Goal: Information Seeking & Learning: Learn about a topic

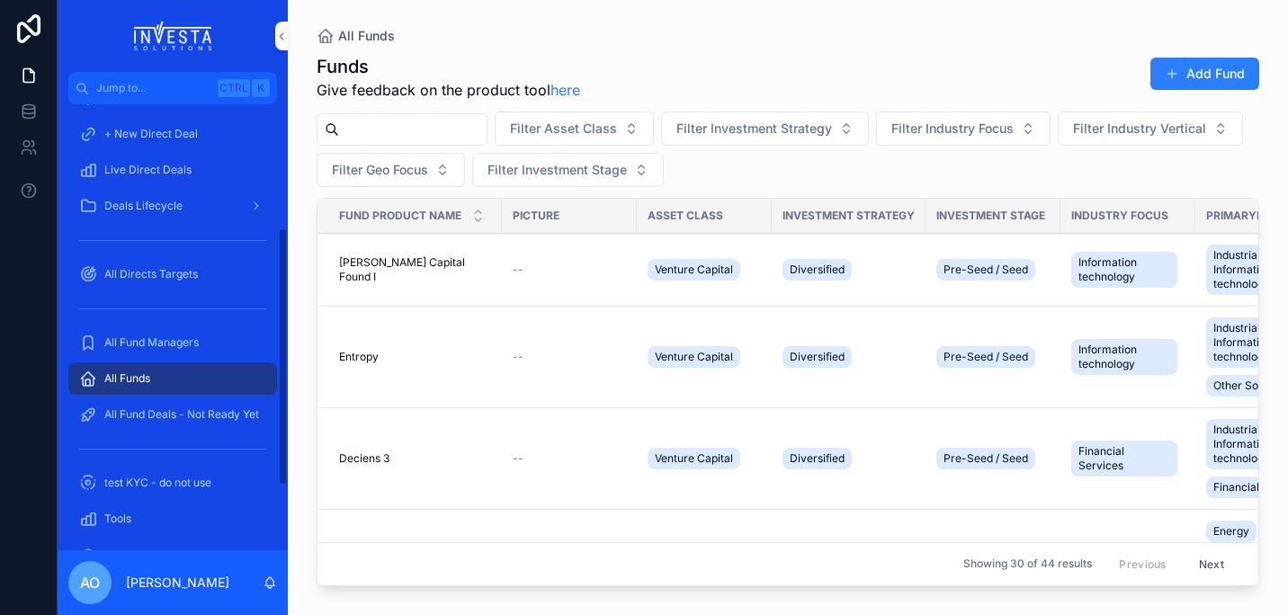
scroll to position [212, 0]
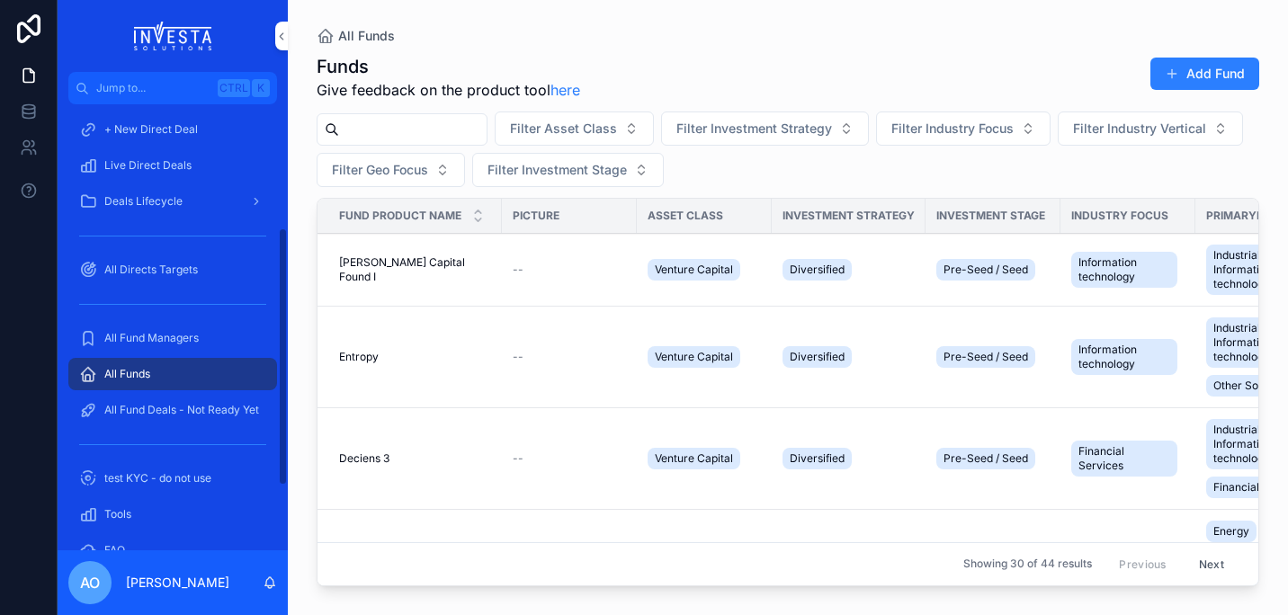
drag, startPoint x: 283, startPoint y: 279, endPoint x: 259, endPoint y: 402, distance: 125.6
click at [259, 402] on div "Home All Direct Products + New Direct Product All Direct Deals + New Direct Dea…" at bounding box center [173, 327] width 230 height 446
click at [142, 336] on span "All Fund Managers" at bounding box center [151, 338] width 94 height 14
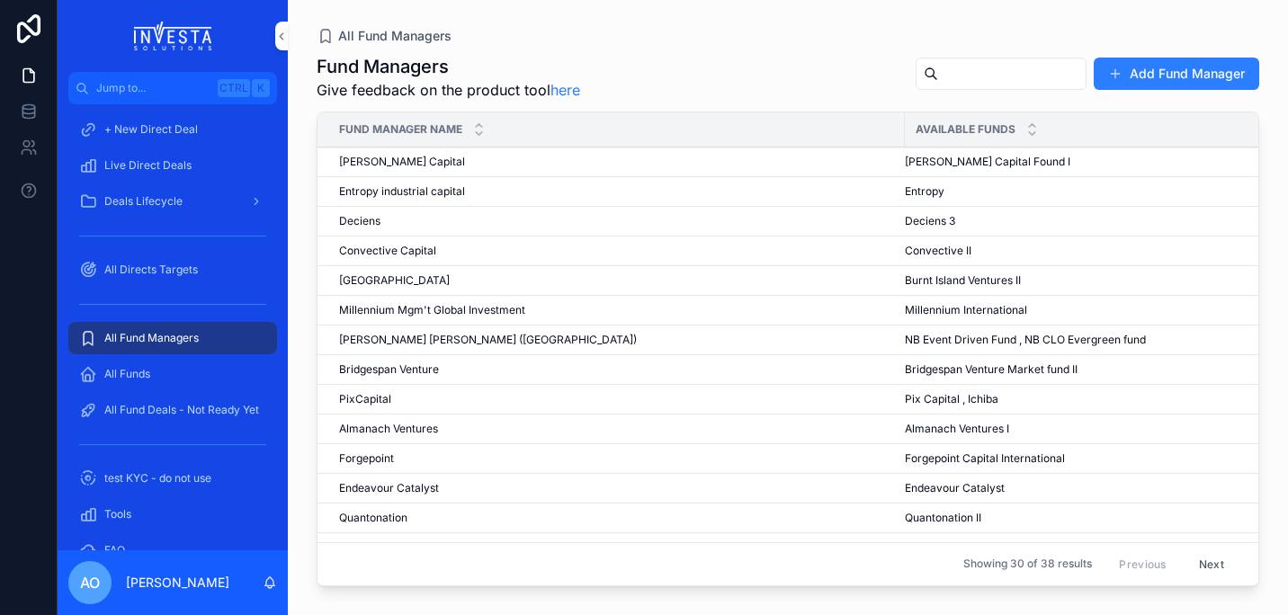
click at [944, 76] on input "scrollable content" at bounding box center [1011, 73] width 147 height 25
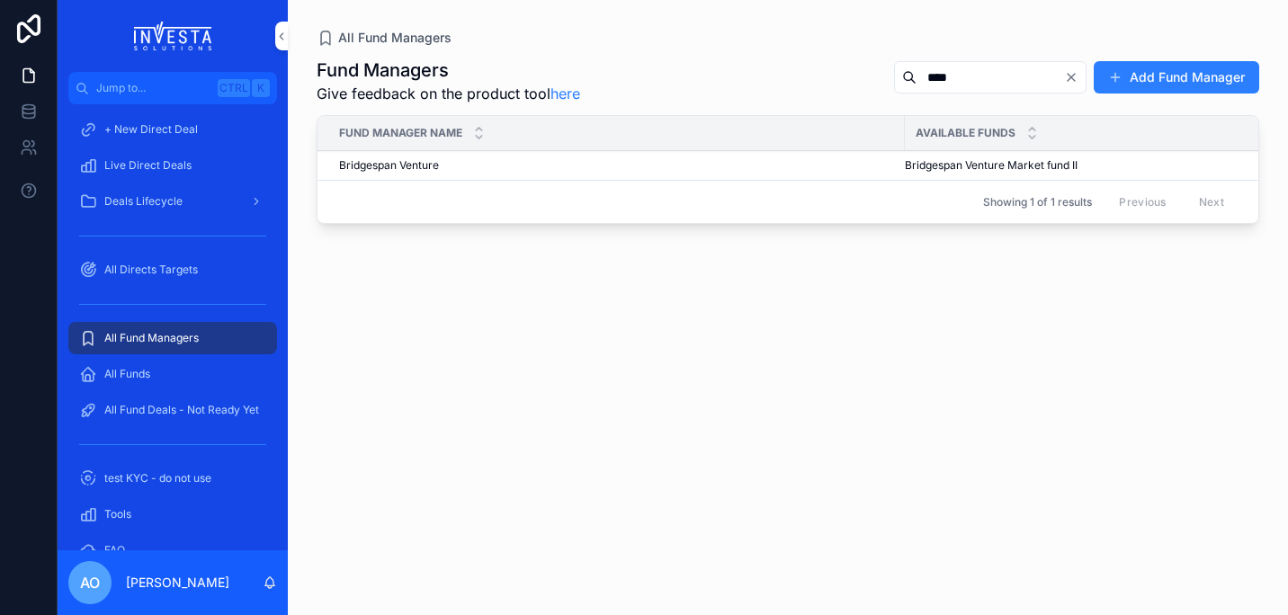
type input "****"
click at [380, 156] on td "Bridgespan Venture Bridgespan Venture" at bounding box center [610, 166] width 587 height 30
click at [378, 168] on span "Bridgespan Venture" at bounding box center [389, 165] width 100 height 14
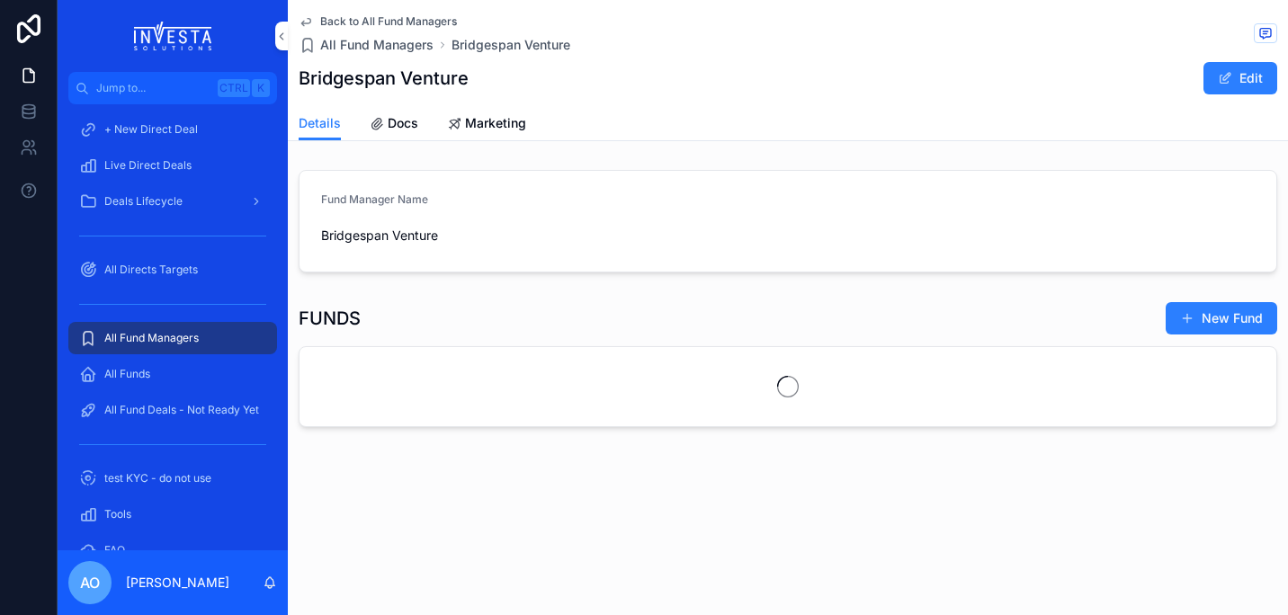
click at [396, 128] on span "Docs" at bounding box center [403, 123] width 31 height 18
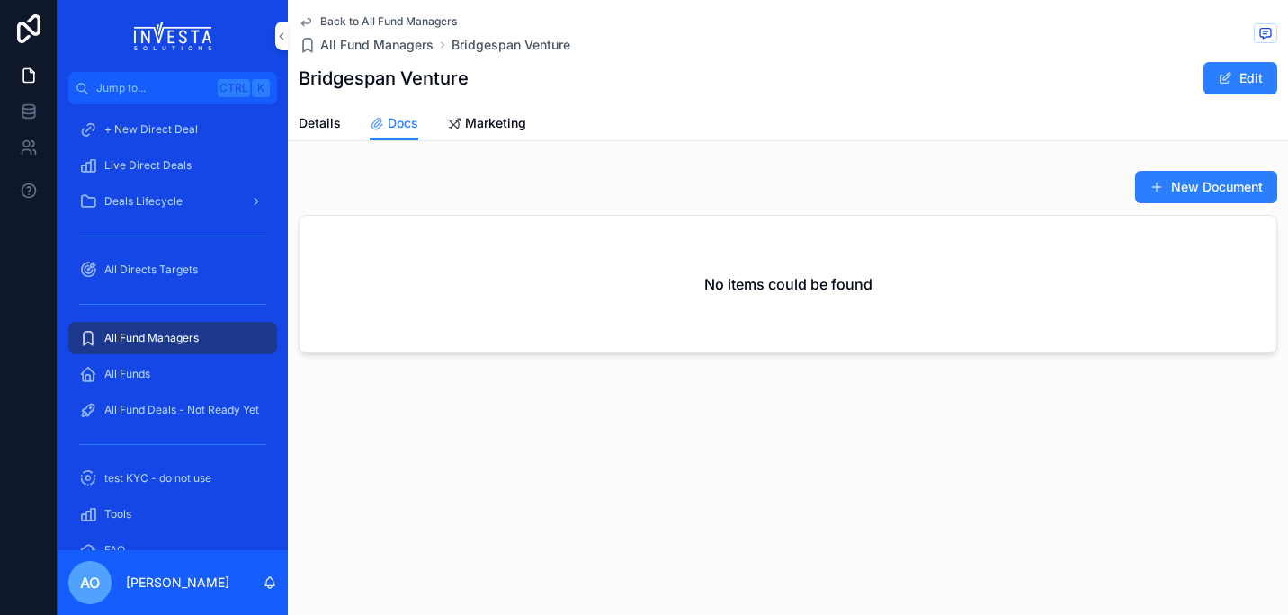
click at [320, 123] on span "Details" at bounding box center [320, 123] width 42 height 18
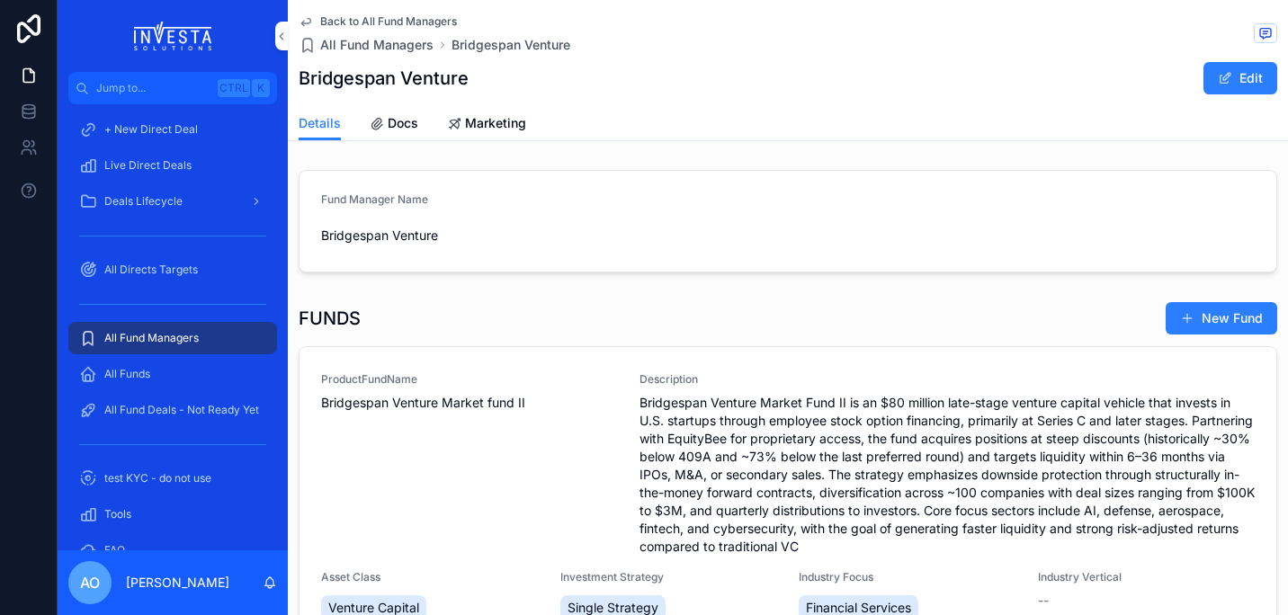
click at [389, 404] on span "Bridgespan Venture Market fund II" at bounding box center [469, 403] width 297 height 18
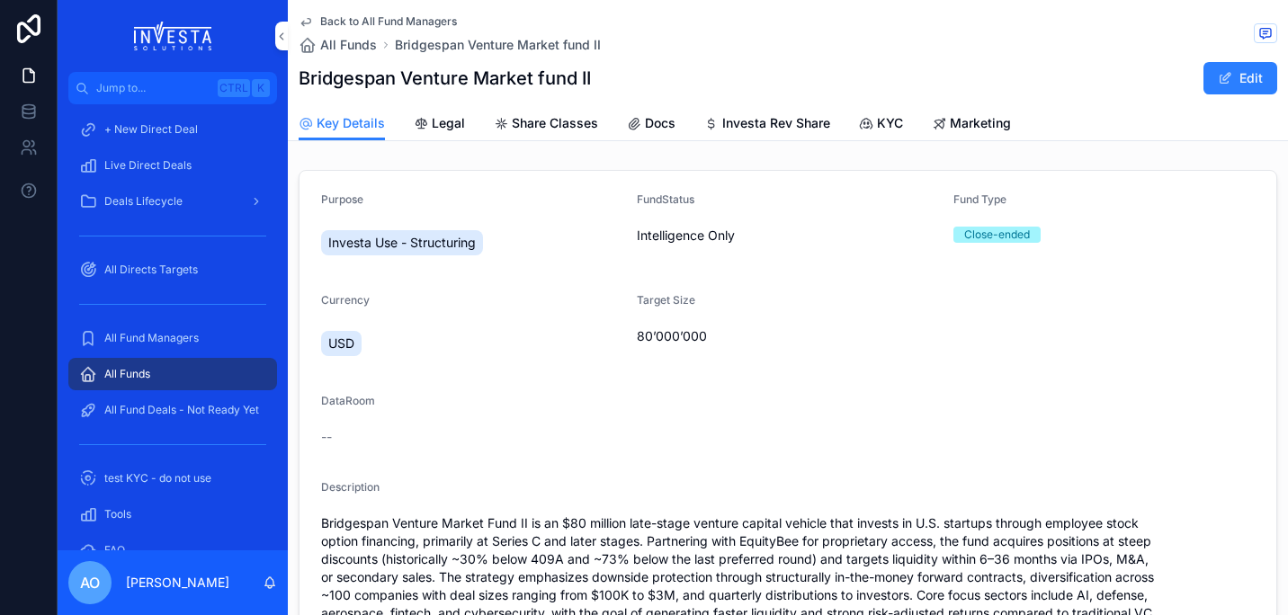
click at [654, 121] on span "Docs" at bounding box center [660, 123] width 31 height 18
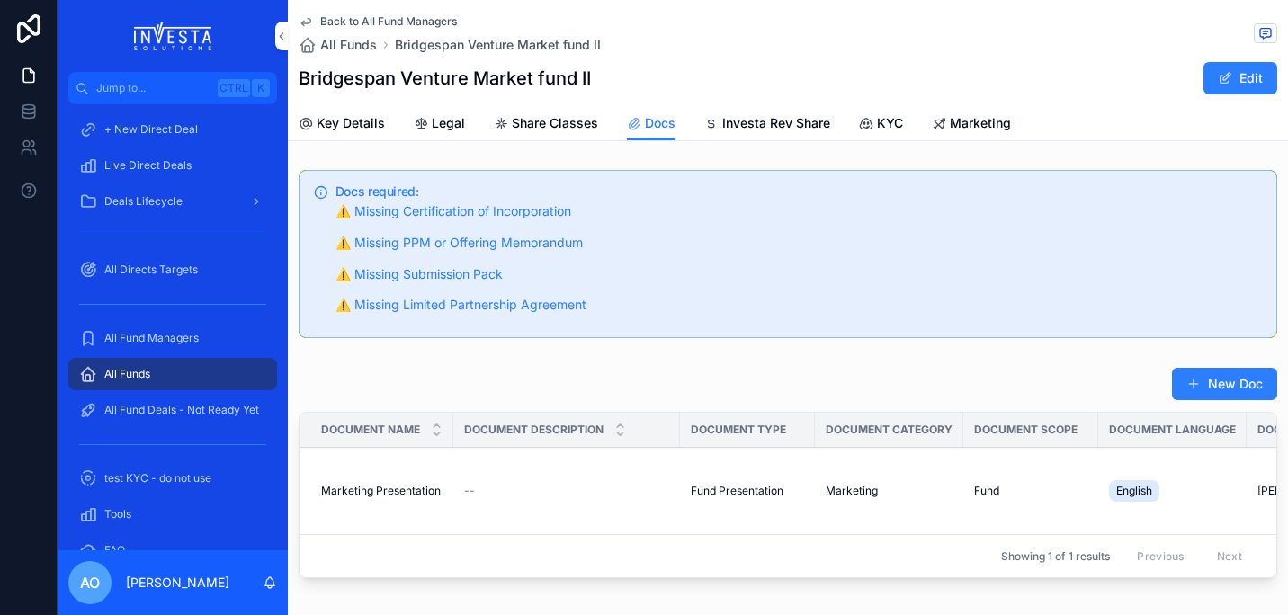
click at [1147, 272] on p "⚠️ Missing Submission Pack" at bounding box center [798, 274] width 926 height 21
click at [400, 490] on span "Marketing Presentation" at bounding box center [381, 491] width 120 height 14
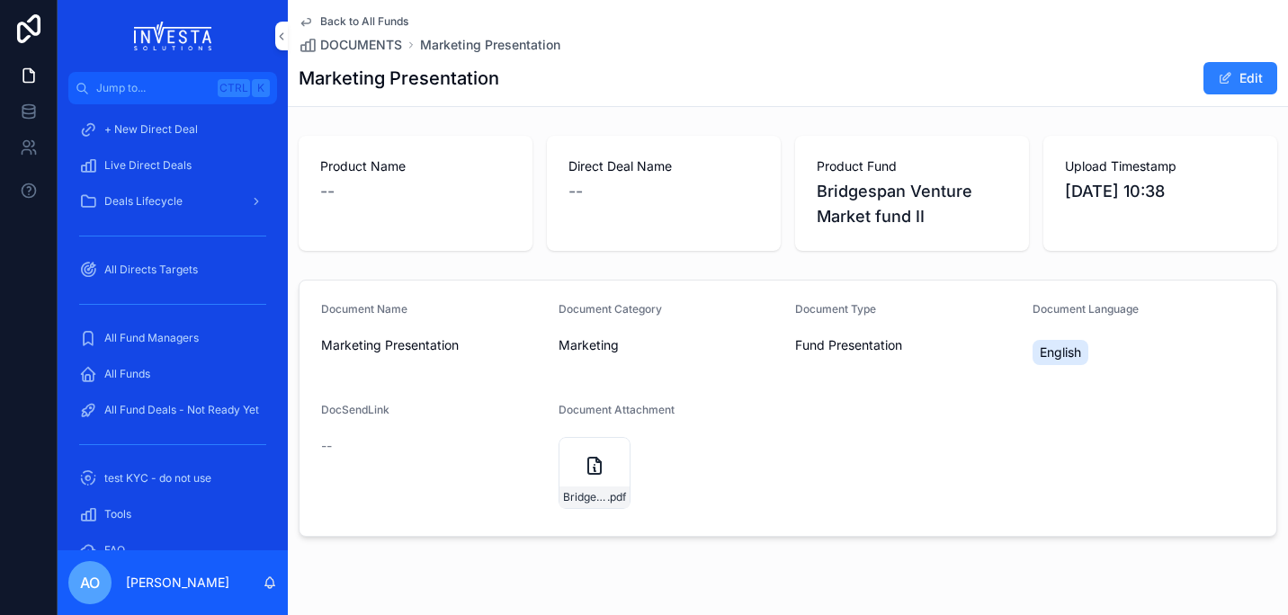
click at [586, 469] on icon "scrollable content" at bounding box center [595, 466] width 22 height 22
